Goal: Task Accomplishment & Management: Use online tool/utility

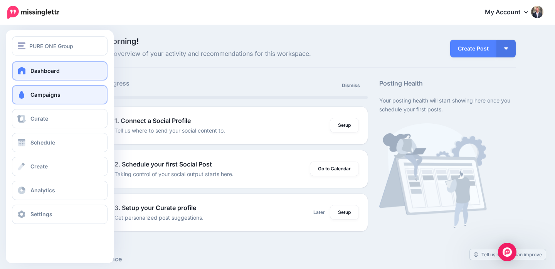
click at [54, 95] on span "Campaigns" at bounding box center [45, 94] width 30 height 7
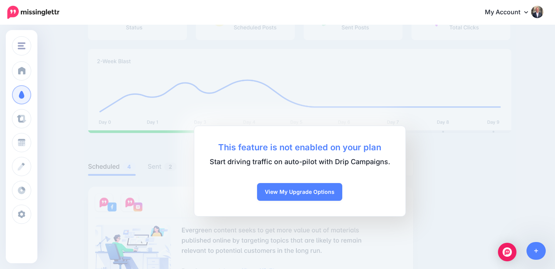
scroll to position [84, 0]
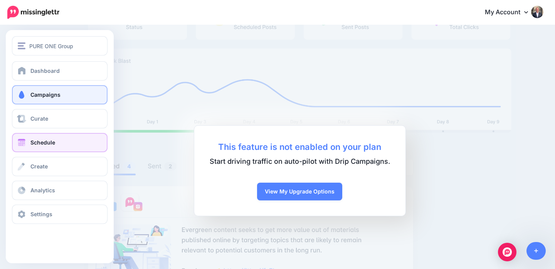
click at [49, 142] on span "Schedule" at bounding box center [42, 142] width 25 height 7
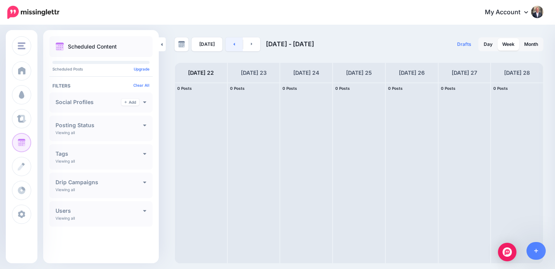
click at [233, 42] on icon at bounding box center [234, 44] width 2 height 5
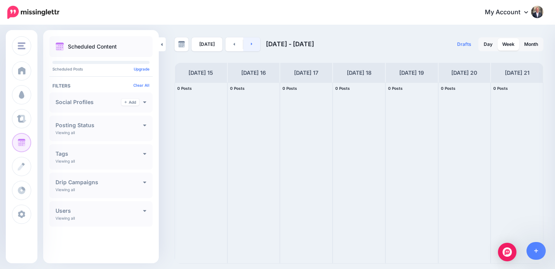
click at [251, 43] on icon at bounding box center [252, 44] width 2 height 5
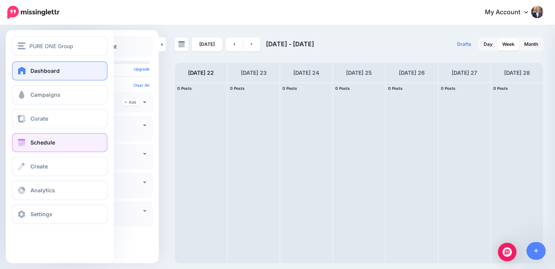
click at [51, 72] on span "Dashboard" at bounding box center [44, 70] width 29 height 7
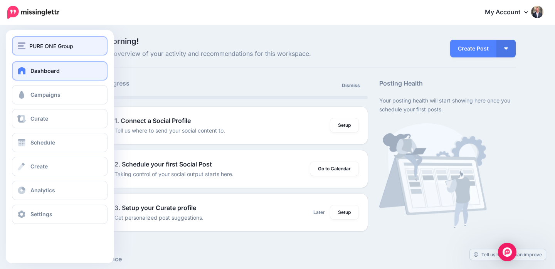
click at [29, 46] on span "PURE ONE Group" at bounding box center [51, 46] width 44 height 9
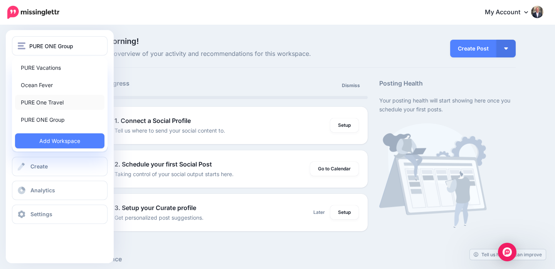
click at [46, 100] on link "PURE One Travel" at bounding box center [59, 102] width 89 height 15
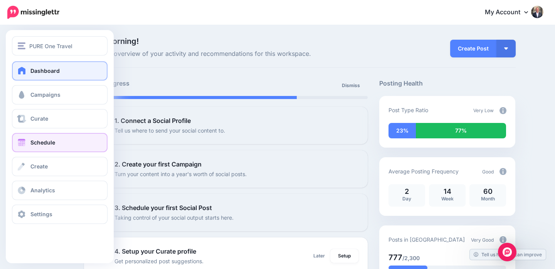
click at [53, 142] on span "Schedule" at bounding box center [42, 142] width 25 height 7
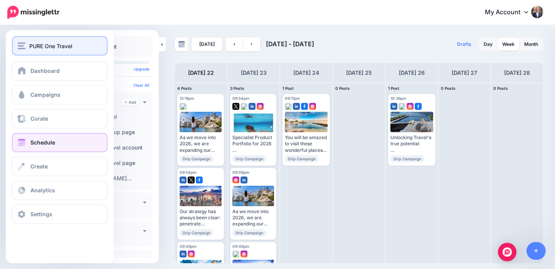
click at [33, 44] on span "PURE One Travel" at bounding box center [50, 46] width 43 height 9
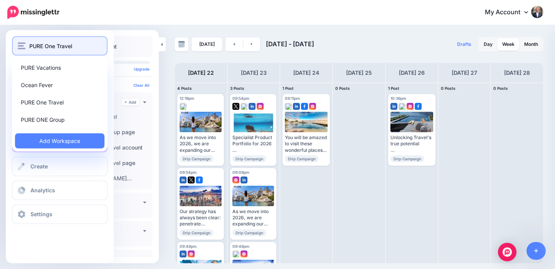
click at [33, 44] on span "PURE One Travel" at bounding box center [50, 46] width 43 height 9
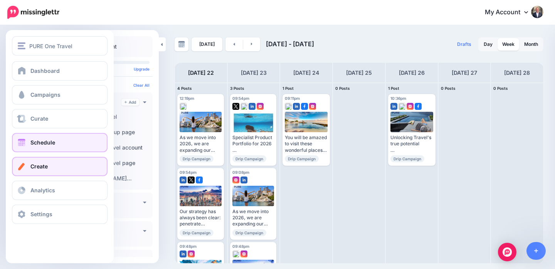
click at [39, 168] on span "Create" at bounding box center [38, 166] width 17 height 7
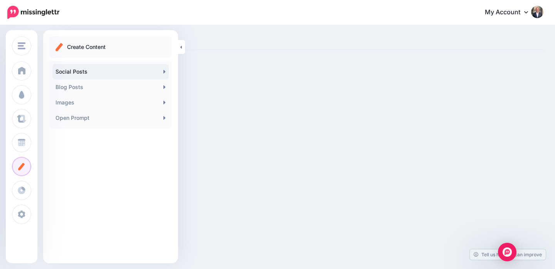
click at [134, 71] on link "Social Posts" at bounding box center [110, 71] width 116 height 15
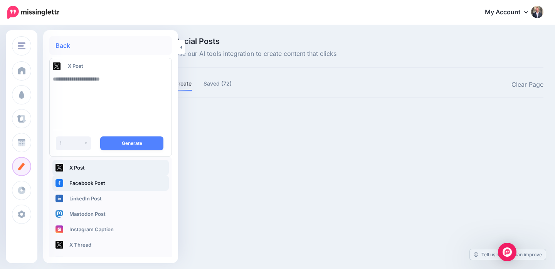
click at [85, 185] on link "Facebook Post" at bounding box center [110, 182] width 116 height 15
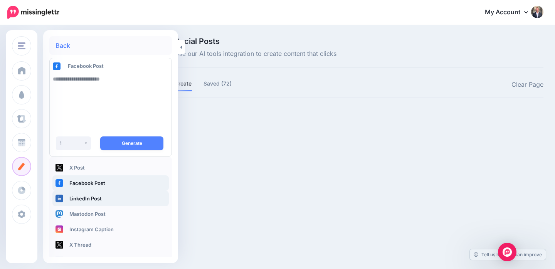
click at [82, 195] on link "LinkedIn Post" at bounding box center [110, 198] width 116 height 15
click at [95, 84] on textarea at bounding box center [111, 97] width 116 height 52
click at [181, 46] on icon at bounding box center [181, 46] width 2 height 3
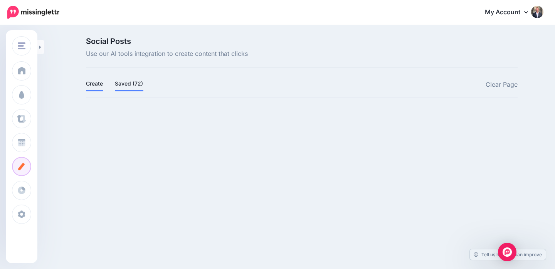
click at [125, 83] on link "Saved (72)" at bounding box center [129, 83] width 29 height 9
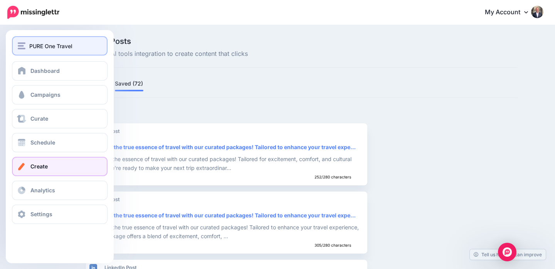
click at [46, 43] on span "PURE One Travel" at bounding box center [50, 46] width 43 height 9
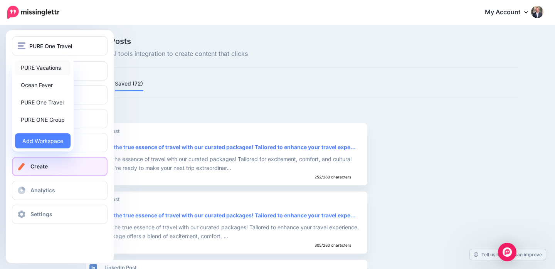
click at [39, 67] on link "PURE Vacations" at bounding box center [43, 67] width 56 height 15
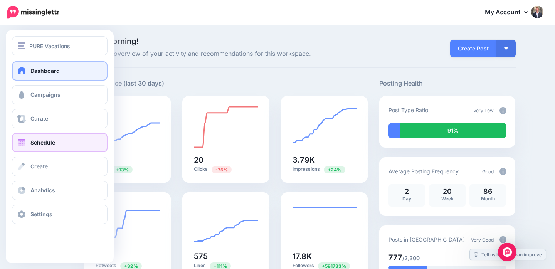
click at [50, 139] on span "Schedule" at bounding box center [42, 142] width 25 height 7
